Goal: Transaction & Acquisition: Purchase product/service

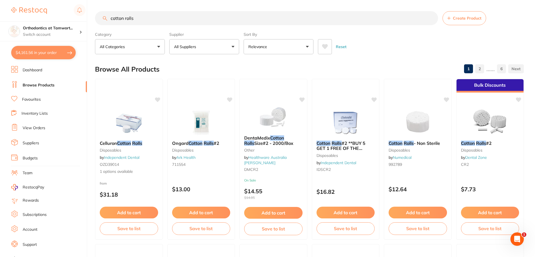
drag, startPoint x: 144, startPoint y: 19, endPoint x: 108, endPoint y: 13, distance: 37.0
click at [108, 13] on input "cotton rolls" at bounding box center [266, 18] width 343 height 14
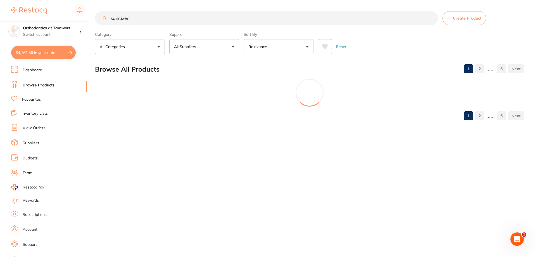
type input "sanitizer"
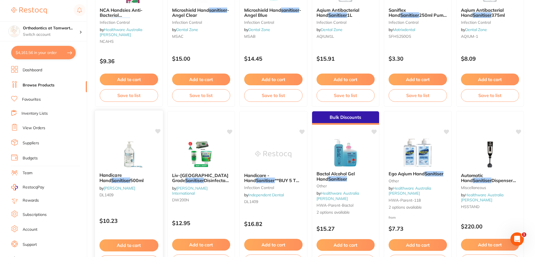
scroll to position [168, 0]
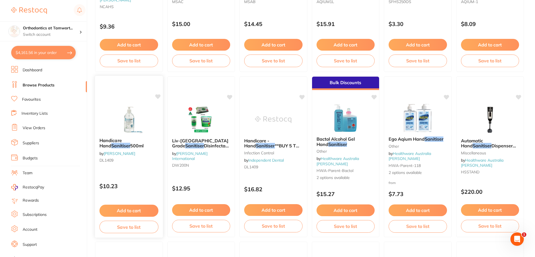
click at [120, 140] on span "Handicare Hand" at bounding box center [110, 142] width 22 height 11
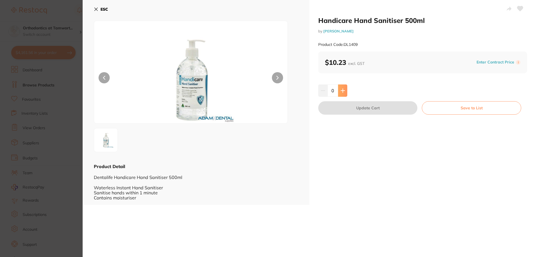
click at [342, 90] on icon at bounding box center [343, 91] width 4 height 4
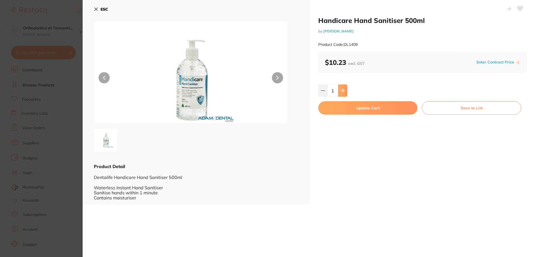
click at [342, 90] on icon at bounding box center [343, 91] width 4 height 4
click at [323, 89] on icon at bounding box center [323, 90] width 4 height 4
type input "3"
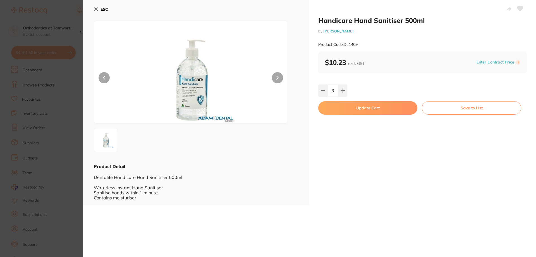
click at [363, 107] on button "Update Cart" at bounding box center [367, 107] width 99 height 13
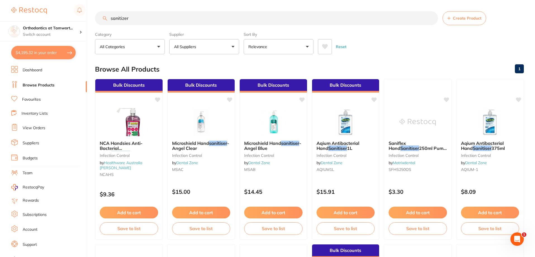
drag, startPoint x: 161, startPoint y: 20, endPoint x: 111, endPoint y: 15, distance: 49.9
click at [111, 15] on input "sanitizer" at bounding box center [266, 18] width 343 height 14
type input "kangaroo elastics"
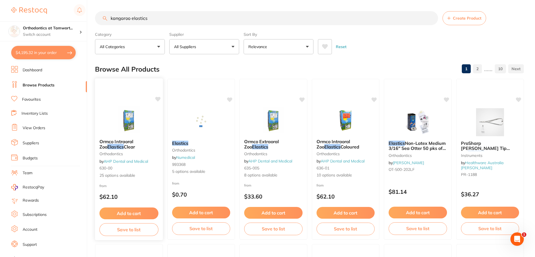
click at [132, 137] on div "Ormco Intraoral Zoo Elastics Clear orthodontics by AHP Dental and Medical 630-0…" at bounding box center [129, 158] width 68 height 48
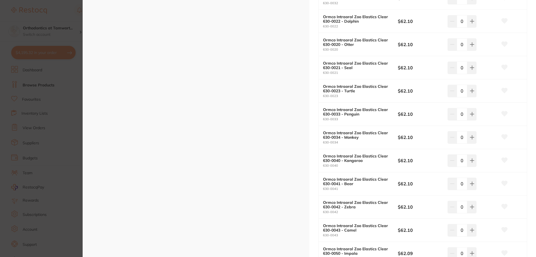
scroll to position [279, 0]
click at [30, 81] on section "Ormco Intraoral Zoo Elastics Clear orthodontics by AHP Dental and Medical Produ…" at bounding box center [268, 128] width 536 height 257
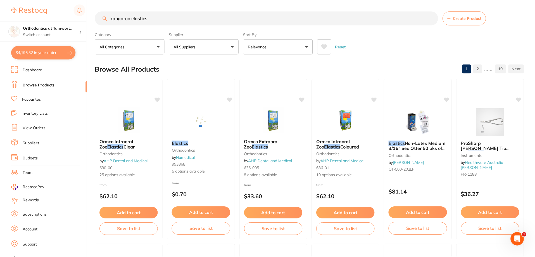
scroll to position [2, 0]
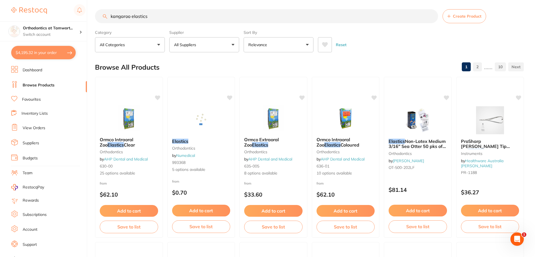
click at [37, 111] on link "Inventory Lists" at bounding box center [35, 114] width 26 height 6
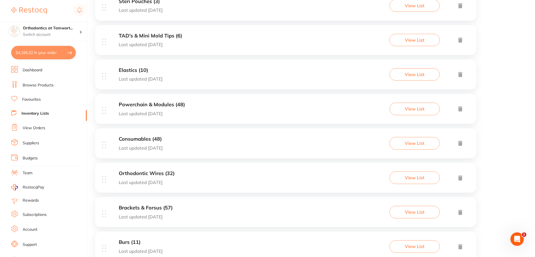
scroll to position [318, 0]
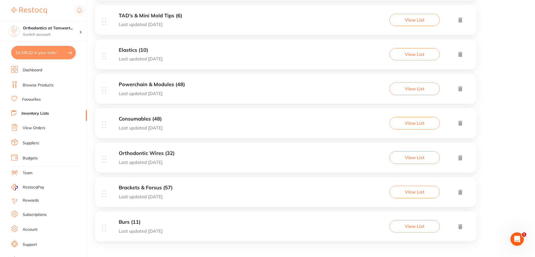
click at [153, 56] on p "Last updated 103 days ago" at bounding box center [141, 58] width 44 height 5
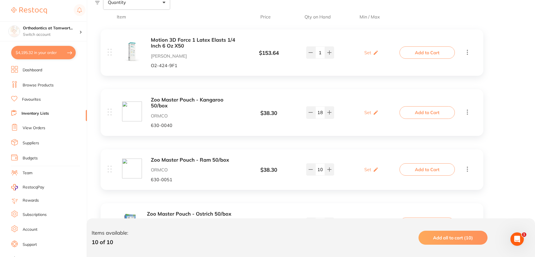
scroll to position [168, 0]
